Goal: Check status

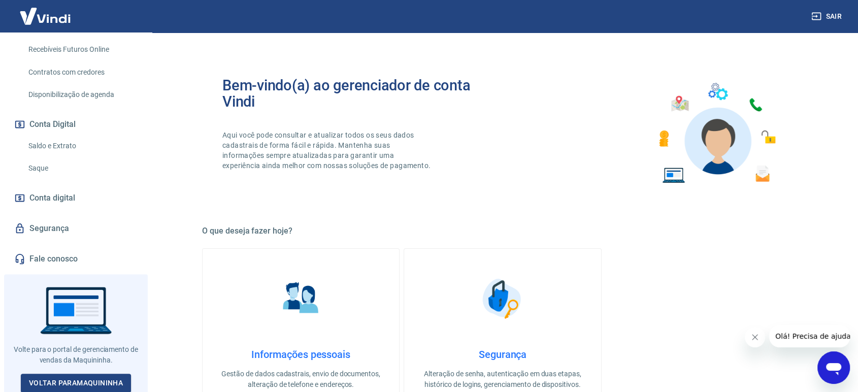
scroll to position [90, 0]
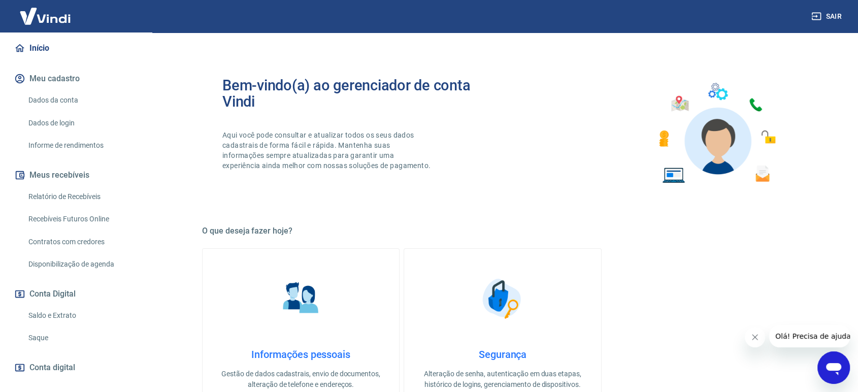
click at [59, 309] on link "Saldo e Extrato" at bounding box center [81, 315] width 115 height 21
